Goal: Task Accomplishment & Management: Use online tool/utility

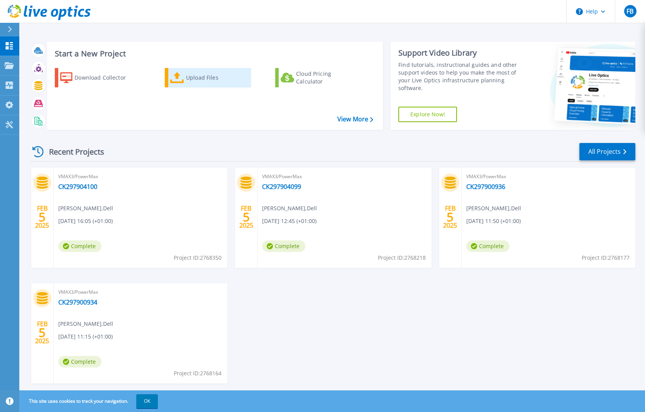
click at [182, 77] on icon at bounding box center [177, 77] width 14 height 11
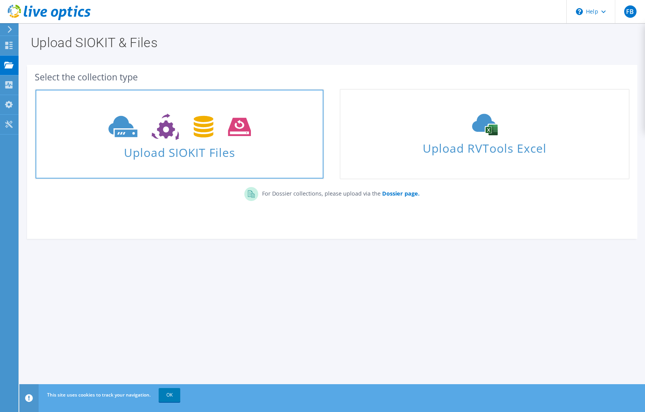
click at [177, 153] on span "Upload SIOKIT Files" at bounding box center [180, 150] width 288 height 17
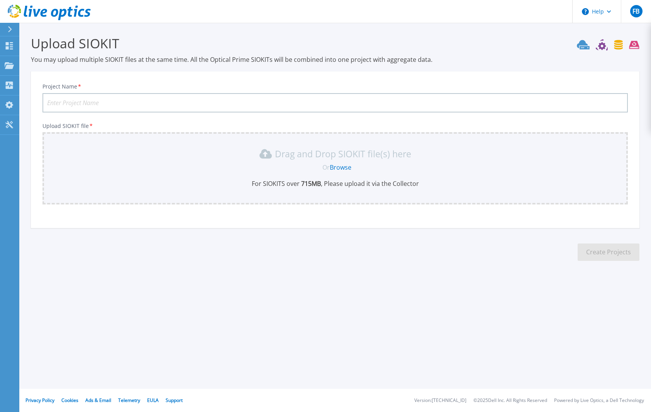
click at [341, 169] on link "Browse" at bounding box center [341, 167] width 22 height 8
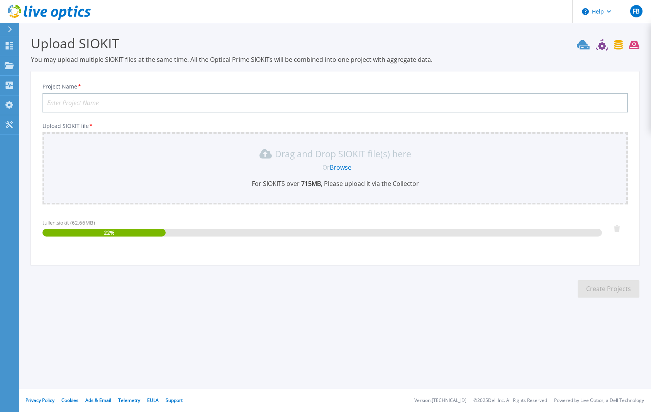
click at [241, 102] on input "Project Name *" at bounding box center [334, 102] width 585 height 19
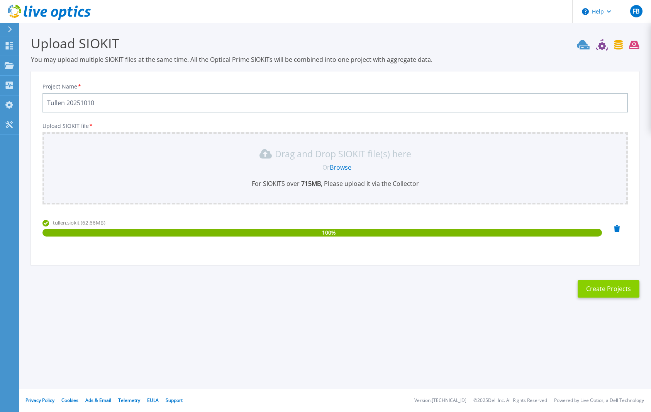
type input "Tullen 20251010"
click at [606, 288] on button "Create Projects" at bounding box center [609, 288] width 62 height 17
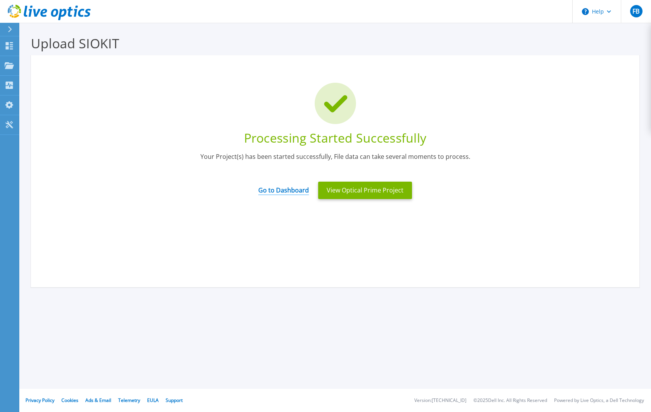
click at [285, 187] on link "Go to Dashboard" at bounding box center [283, 187] width 51 height 15
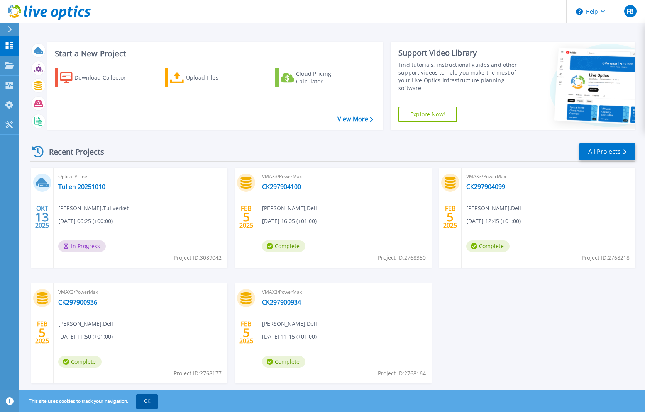
click at [146, 398] on button "OK" at bounding box center [147, 401] width 22 height 14
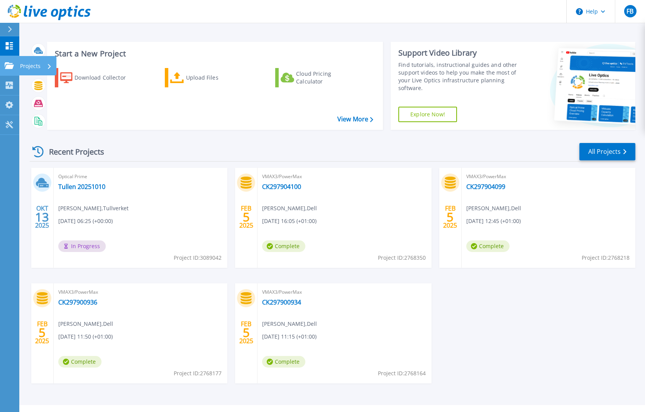
click at [16, 64] on link "Projects Projects" at bounding box center [9, 66] width 19 height 20
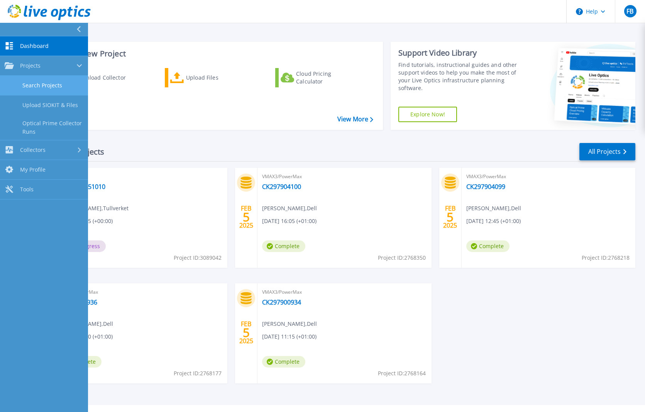
click at [25, 82] on link "Search Projects" at bounding box center [44, 86] width 88 height 20
click at [51, 86] on link "Search Projects" at bounding box center [44, 86] width 88 height 20
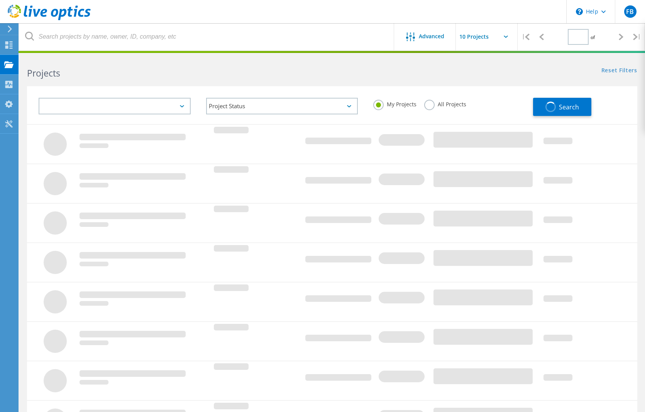
type input "1"
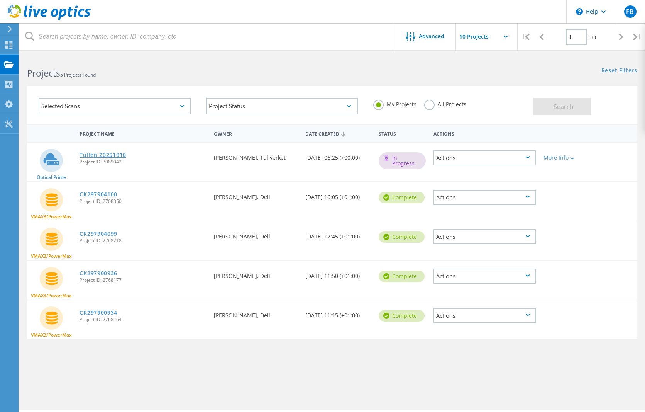
click at [97, 155] on link "Tullen 20251010" at bounding box center [103, 154] width 47 height 5
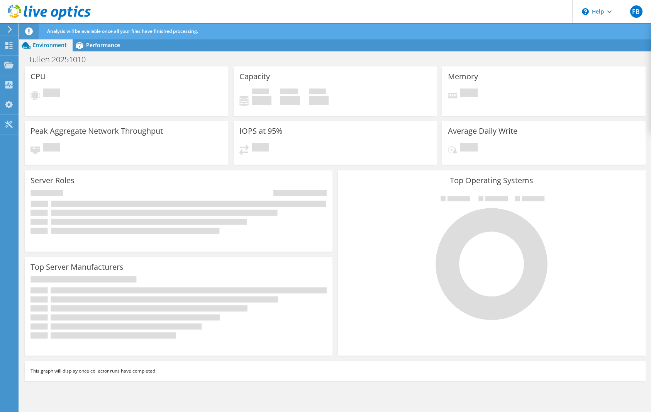
click at [266, 8] on header "FB End User [PERSON_NAME] [EMAIL_ADDRESS][DOMAIN_NAME] Tullverket My Profile Lo…" at bounding box center [325, 11] width 651 height 23
